Goal: Navigation & Orientation: Find specific page/section

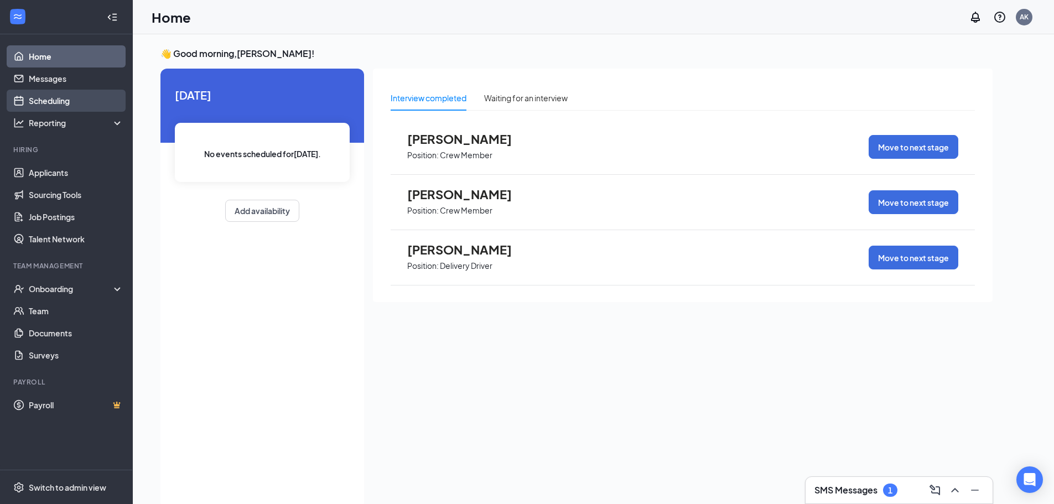
click at [48, 94] on link "Scheduling" at bounding box center [76, 101] width 95 height 22
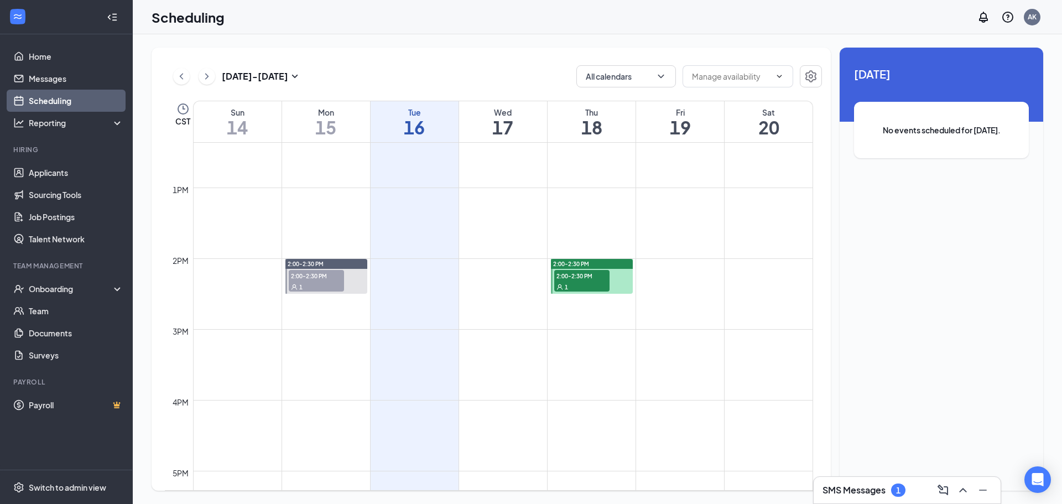
scroll to position [931, 0]
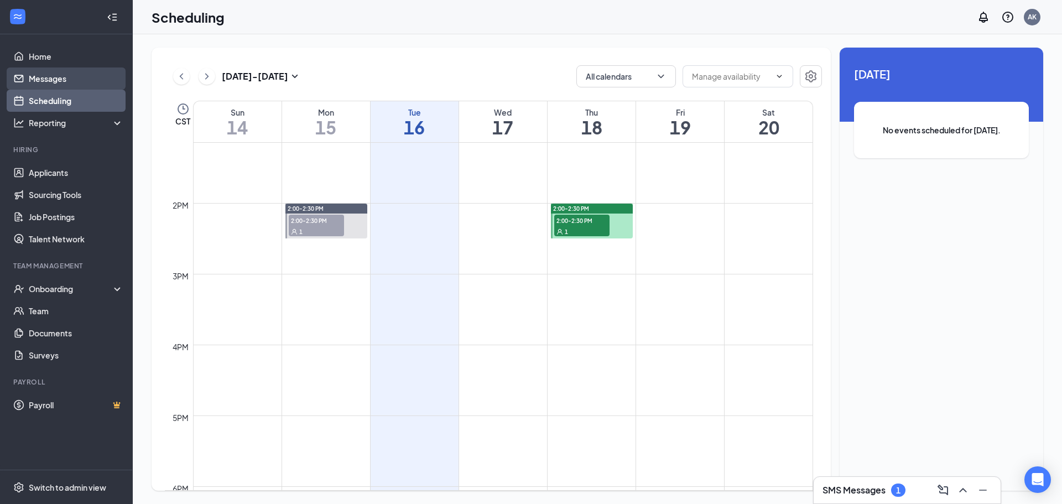
click at [42, 87] on link "Messages" at bounding box center [76, 78] width 95 height 22
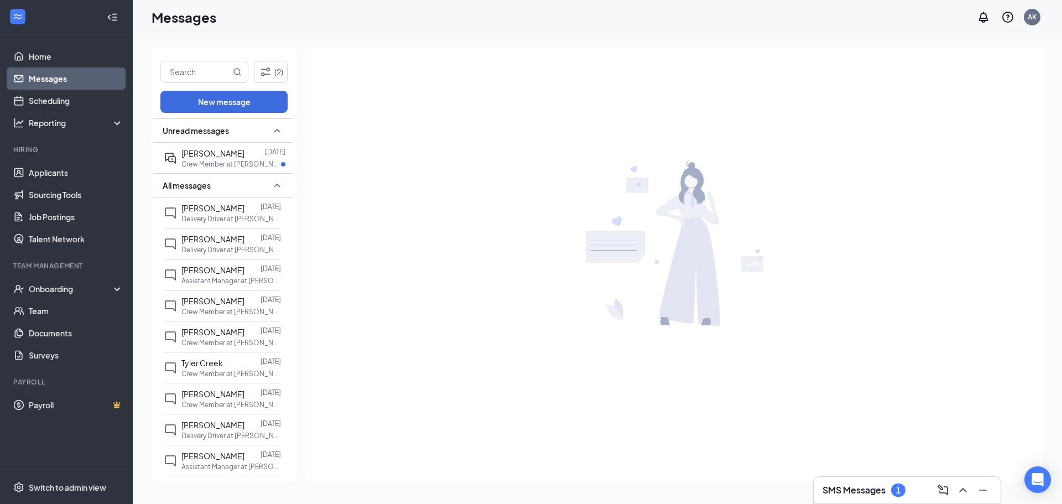
click at [856, 492] on h3 "SMS Messages" at bounding box center [853, 490] width 63 height 12
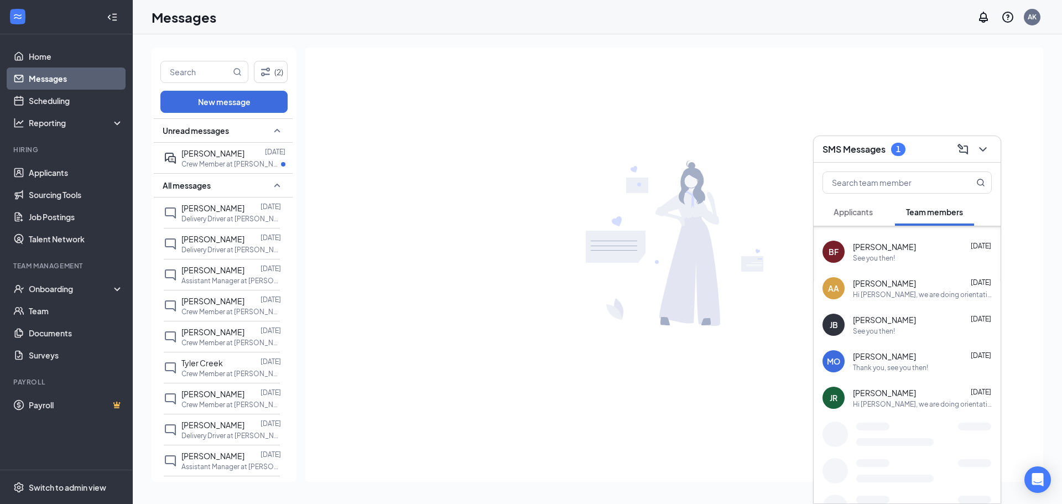
scroll to position [1282, 0]
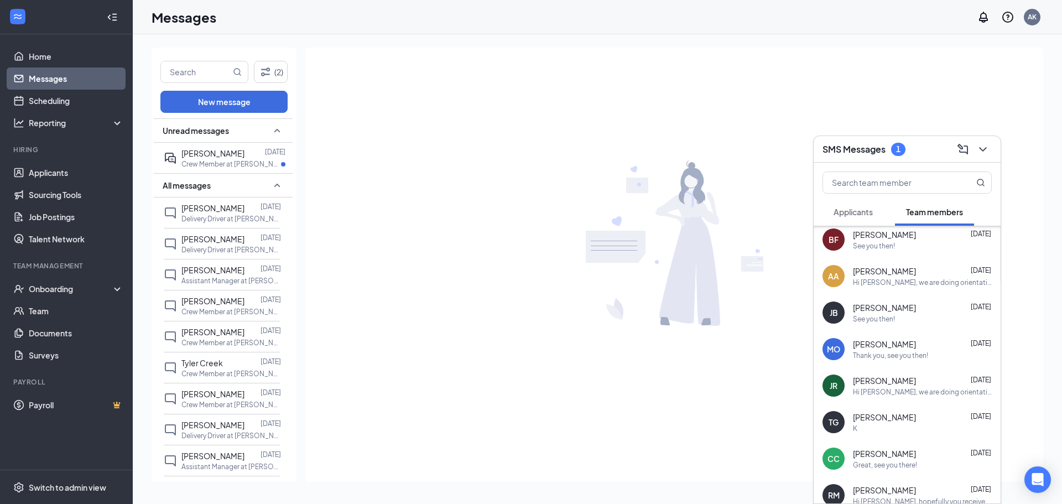
click at [979, 100] on div at bounding box center [674, 243] width 738 height 391
click at [988, 155] on icon "ChevronDown" at bounding box center [982, 149] width 13 height 13
